Goal: Task Accomplishment & Management: Complete application form

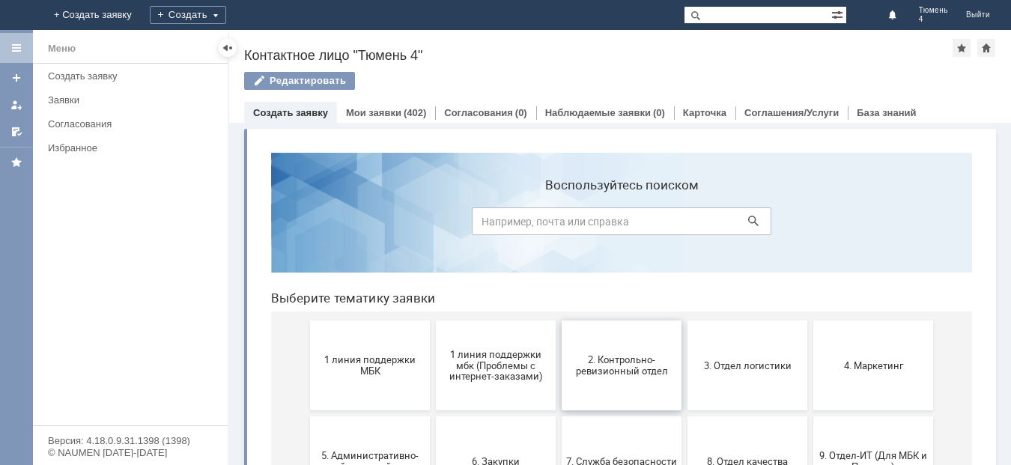
click at [616, 364] on span "2. Контрольно-ревизионный отдел" at bounding box center [621, 365] width 111 height 22
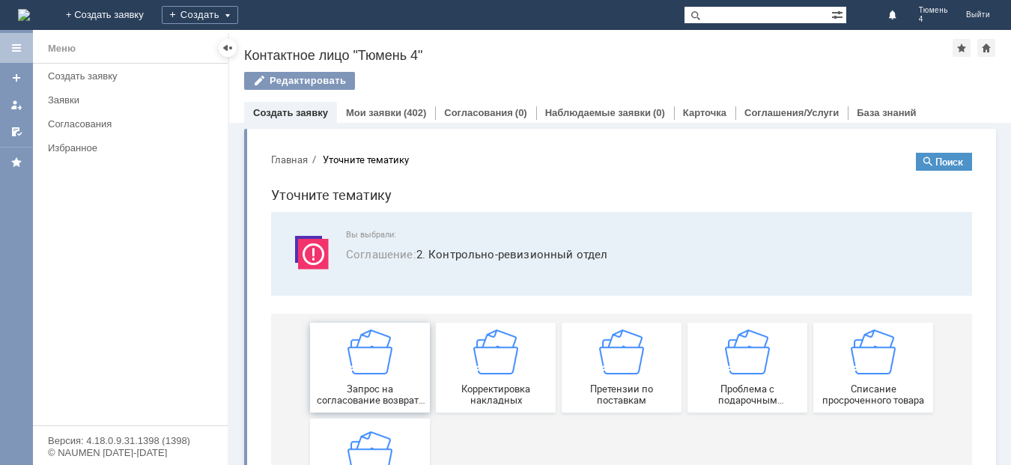
click at [368, 379] on div "Запрос на согласование возврата (д/с или товара)" at bounding box center [370, 367] width 111 height 76
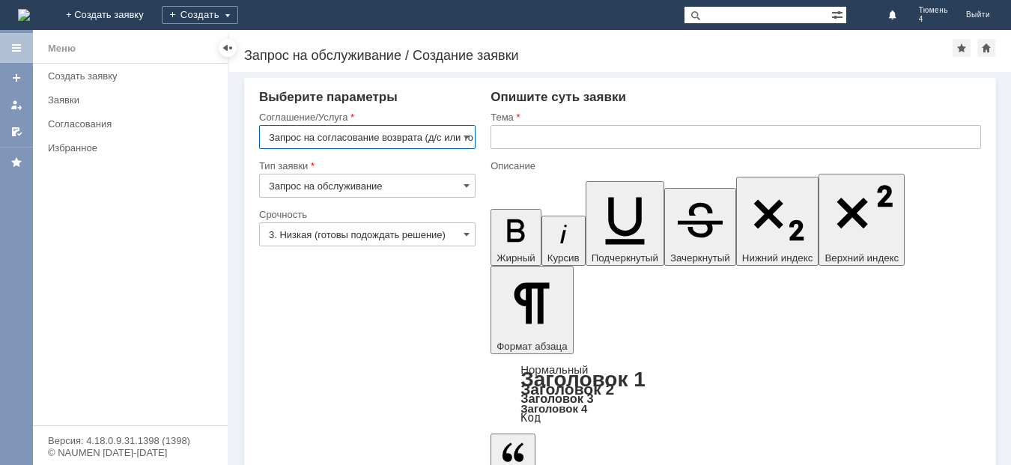
click at [520, 139] on input "text" at bounding box center [735, 137] width 490 height 24
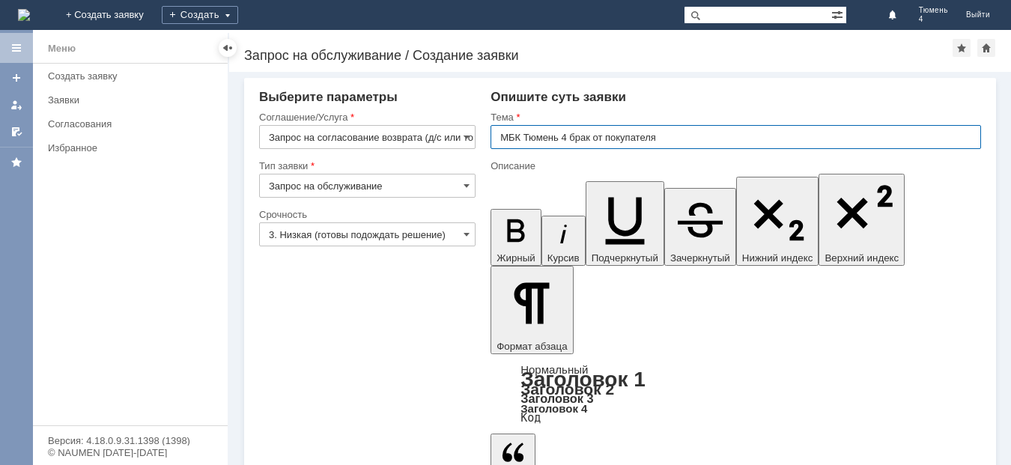
type input "МБК Тюмень 4 брак от покупателя"
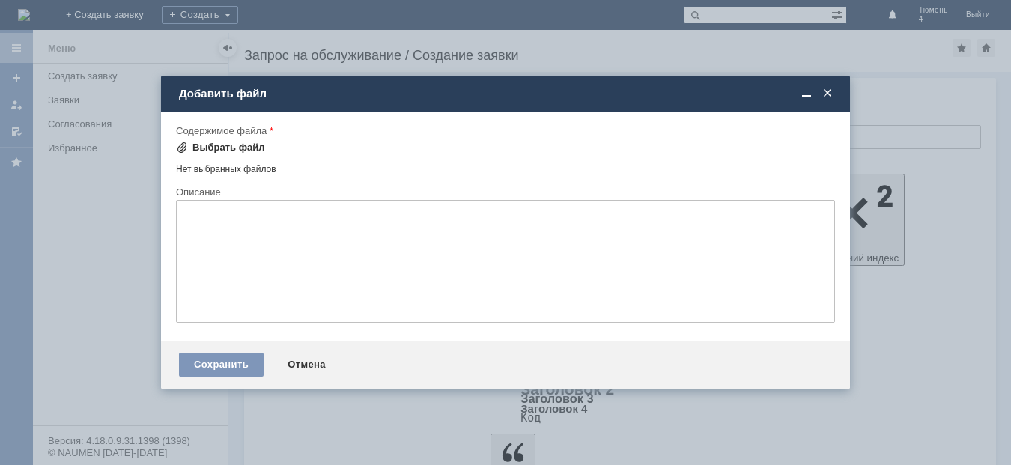
click at [243, 145] on div "Выбрать файл" at bounding box center [228, 148] width 73 height 12
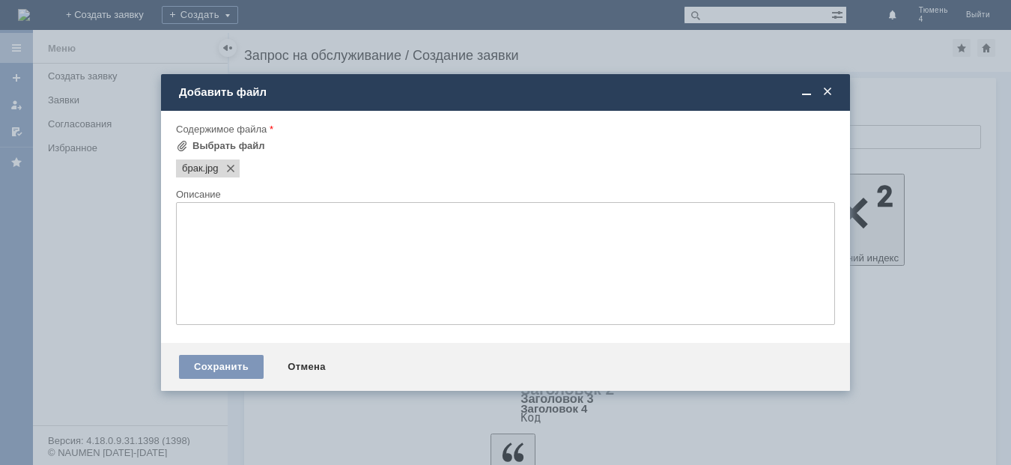
scroll to position [0, 0]
click at [235, 146] on div "Выбрать файл" at bounding box center [228, 146] width 73 height 12
click at [234, 365] on div "Сохранить" at bounding box center [221, 367] width 85 height 24
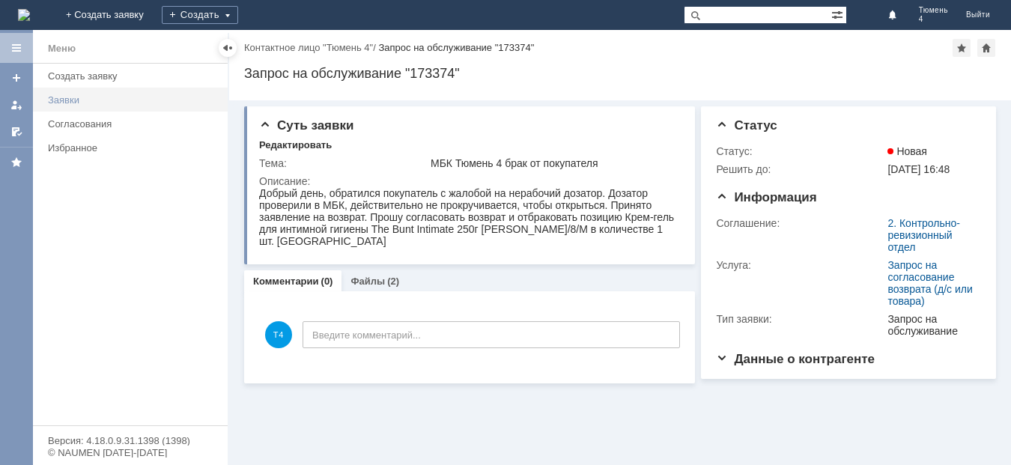
click at [61, 91] on link "Заявки" at bounding box center [133, 99] width 183 height 23
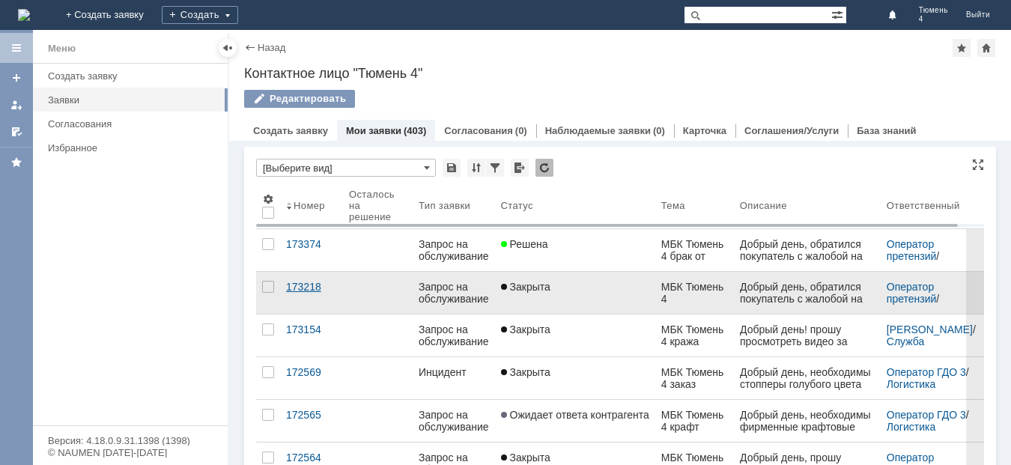
click at [302, 287] on div "173218" at bounding box center [311, 287] width 51 height 12
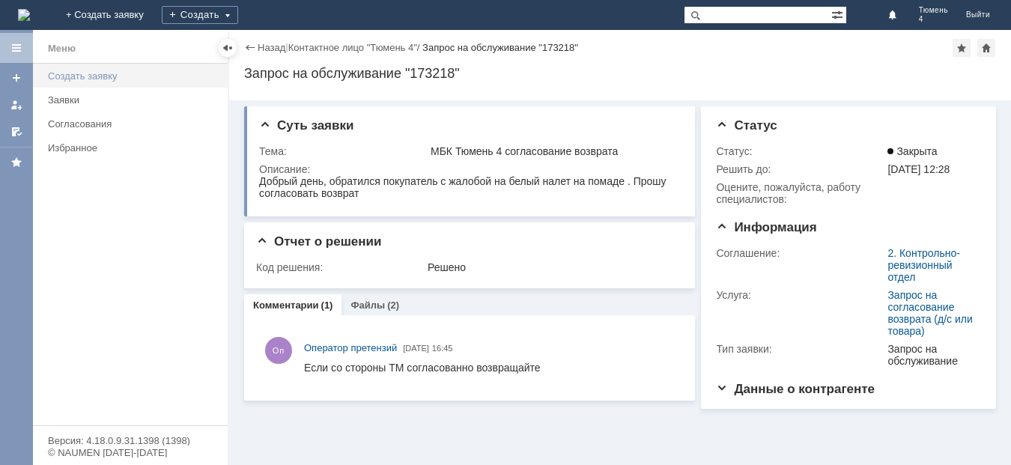
click at [106, 71] on div "Создать заявку" at bounding box center [133, 75] width 171 height 11
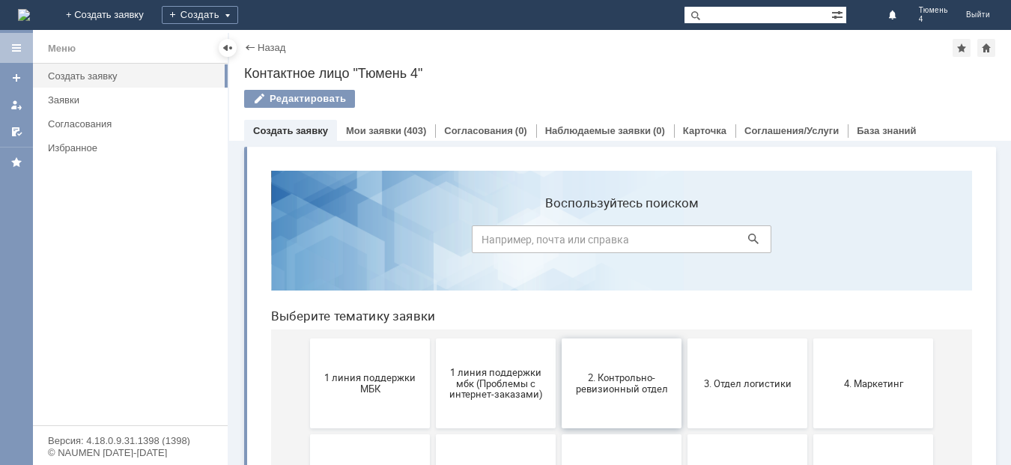
drag, startPoint x: 614, startPoint y: 389, endPoint x: 872, endPoint y: 548, distance: 303.2
click at [614, 389] on span "2. Контрольно-ревизионный отдел" at bounding box center [621, 383] width 111 height 22
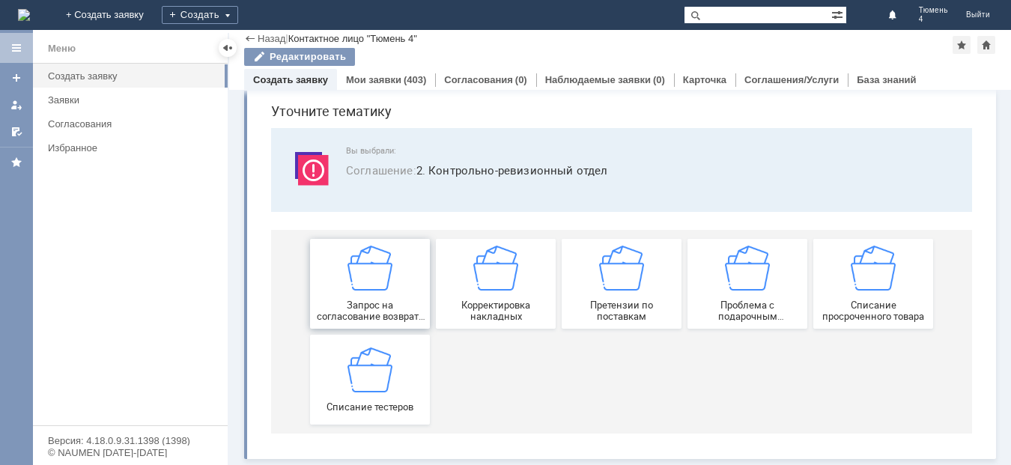
scroll to position [51, 0]
click at [374, 310] on span "Запрос на согласование возврата (д/с или товара)" at bounding box center [370, 311] width 111 height 22
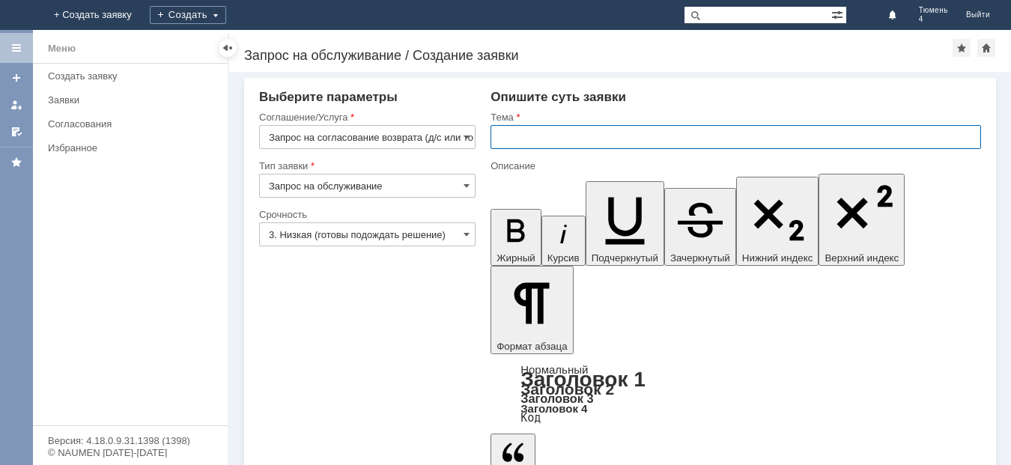
click at [502, 138] on input "text" at bounding box center [735, 137] width 490 height 24
type input "МБК Тюмень 4 отбраковка"
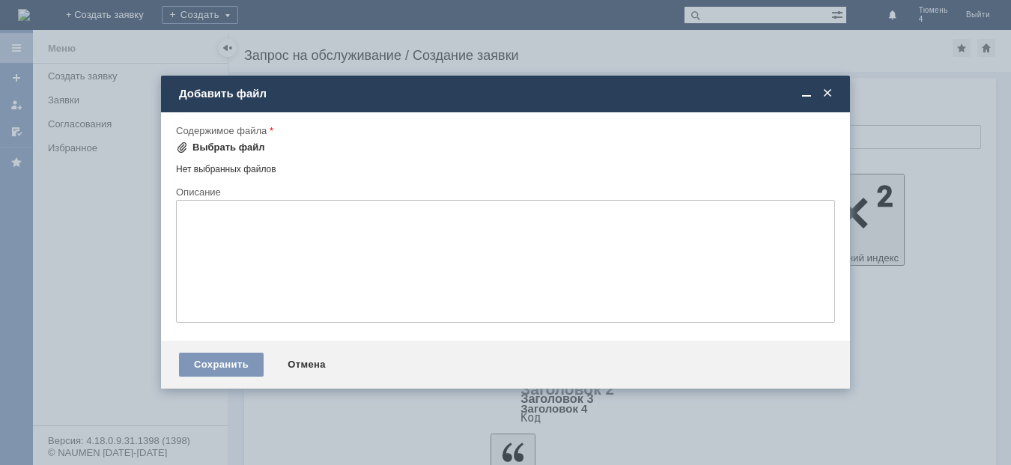
click at [225, 146] on div "Выбрать файл" at bounding box center [228, 148] width 73 height 12
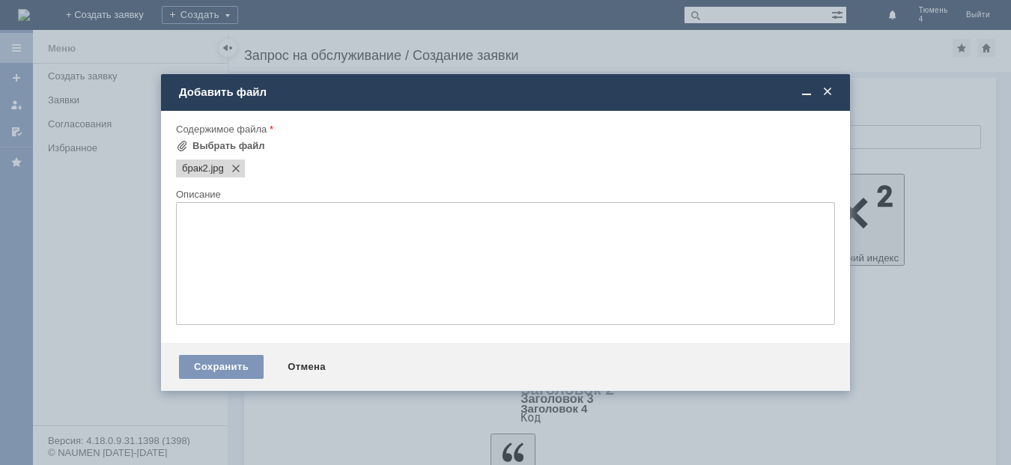
scroll to position [0, 0]
click at [239, 364] on div "Сохранить" at bounding box center [221, 367] width 85 height 24
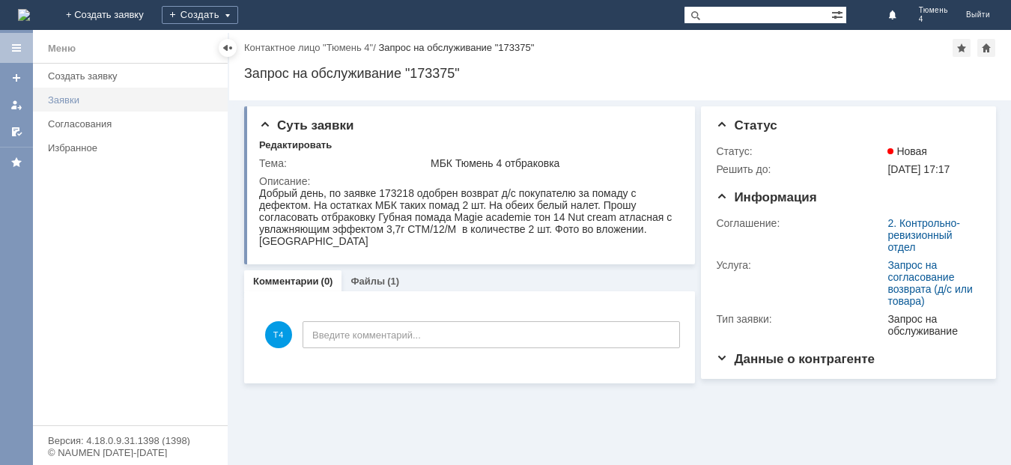
click at [73, 96] on div "Заявки" at bounding box center [133, 99] width 171 height 11
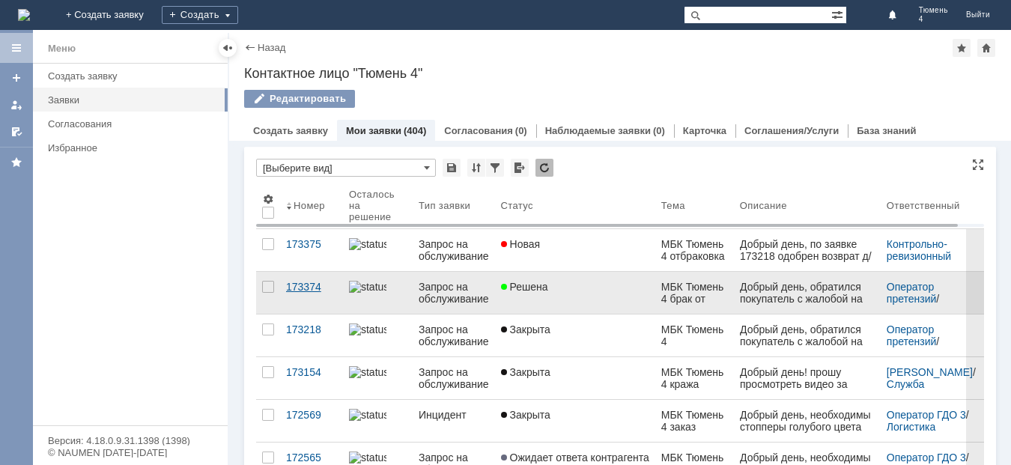
click at [296, 286] on div "173374" at bounding box center [311, 287] width 51 height 12
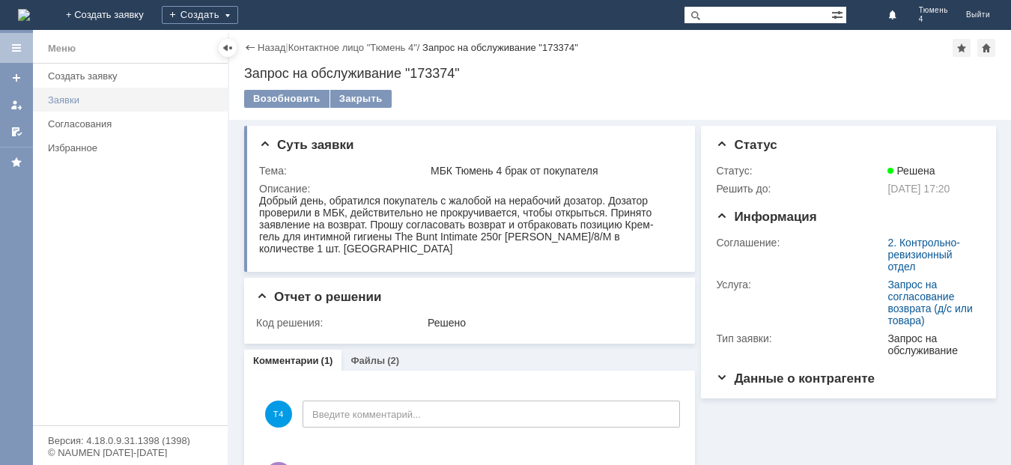
click at [69, 96] on div "Заявки" at bounding box center [133, 99] width 171 height 11
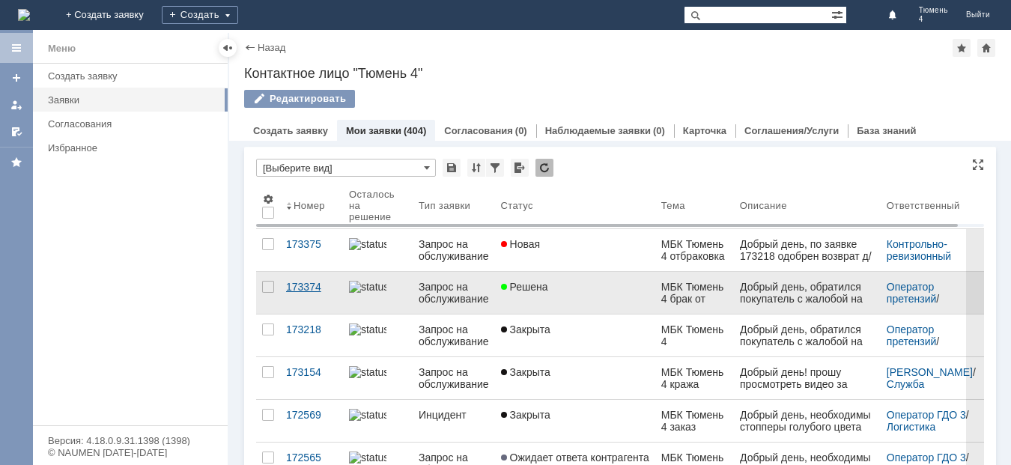
click at [303, 285] on div "173374" at bounding box center [311, 287] width 51 height 12
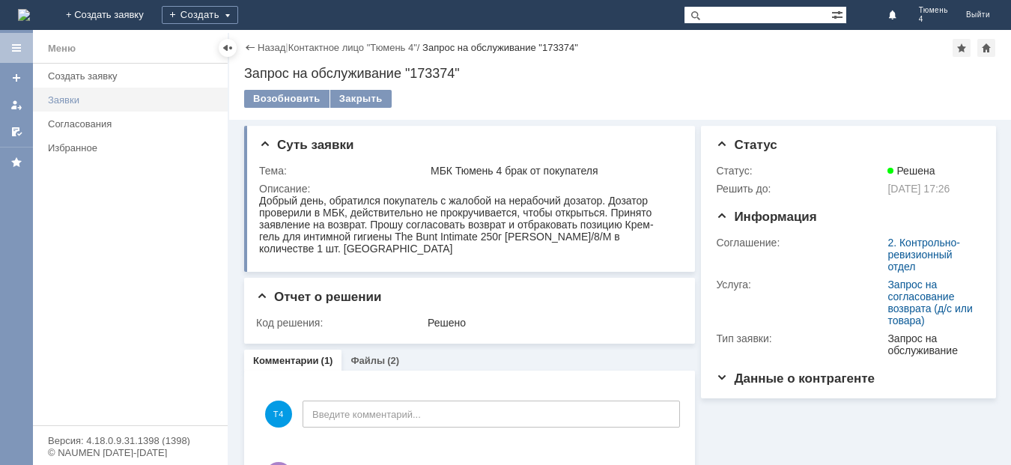
click at [67, 95] on div "Заявки" at bounding box center [133, 99] width 171 height 11
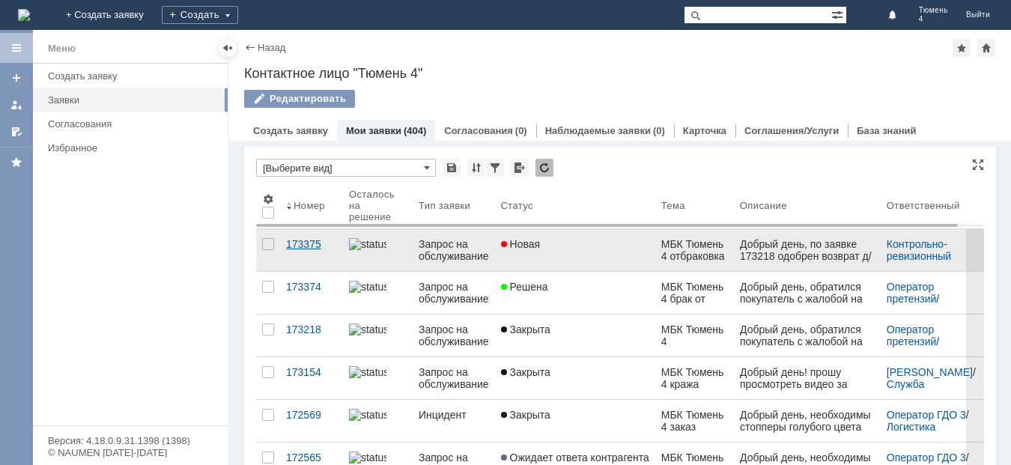
click at [300, 243] on div "173375" at bounding box center [311, 244] width 51 height 12
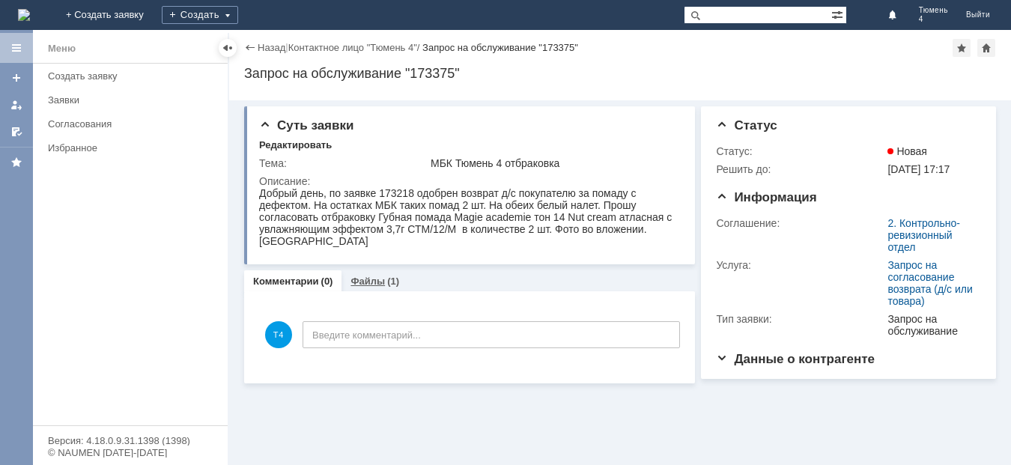
click at [365, 279] on link "Файлы" at bounding box center [367, 281] width 34 height 11
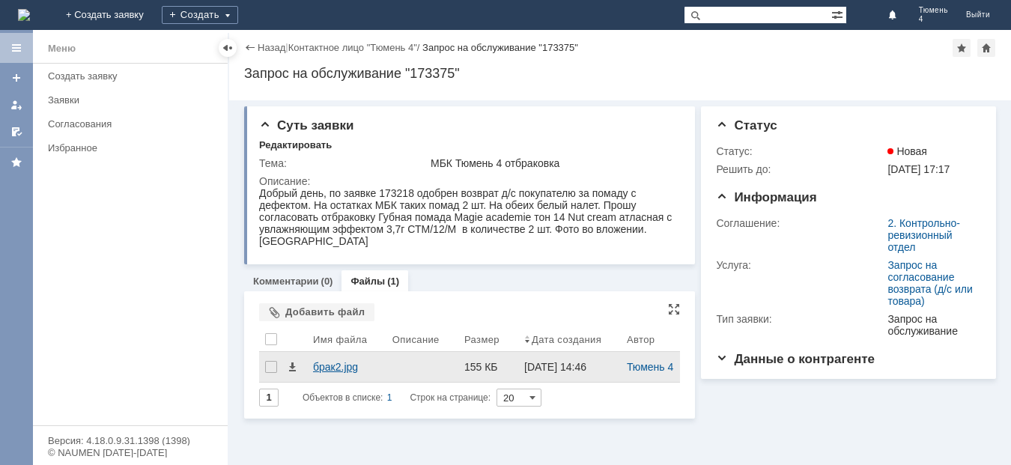
click at [325, 368] on div "брак2.jpg" at bounding box center [346, 367] width 67 height 12
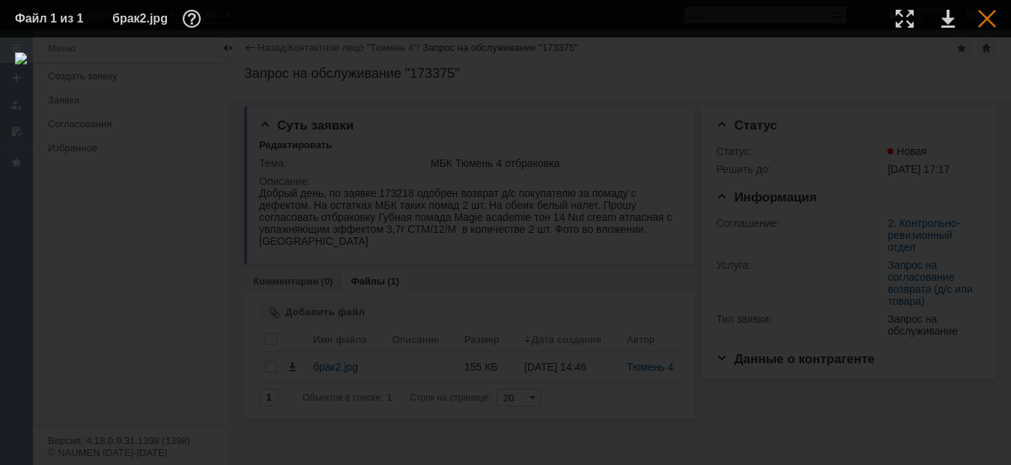
click at [990, 16] on div at bounding box center [987, 19] width 18 height 18
